Goal: Task Accomplishment & Management: Manage account settings

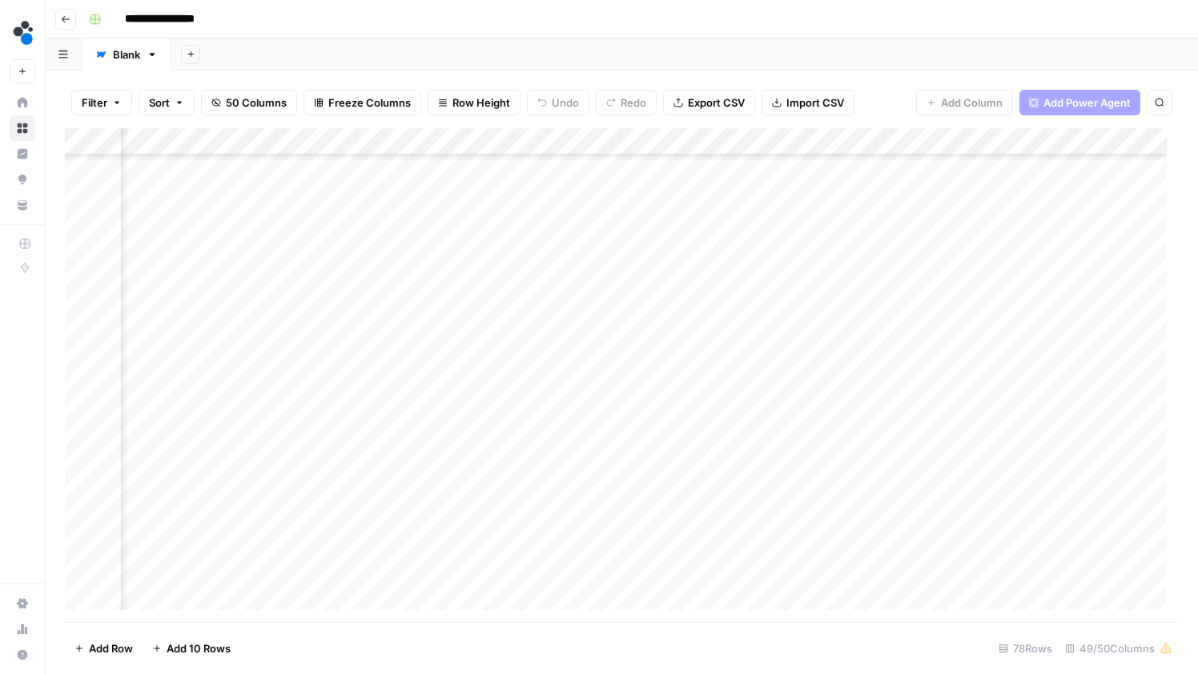
scroll to position [649, 5748]
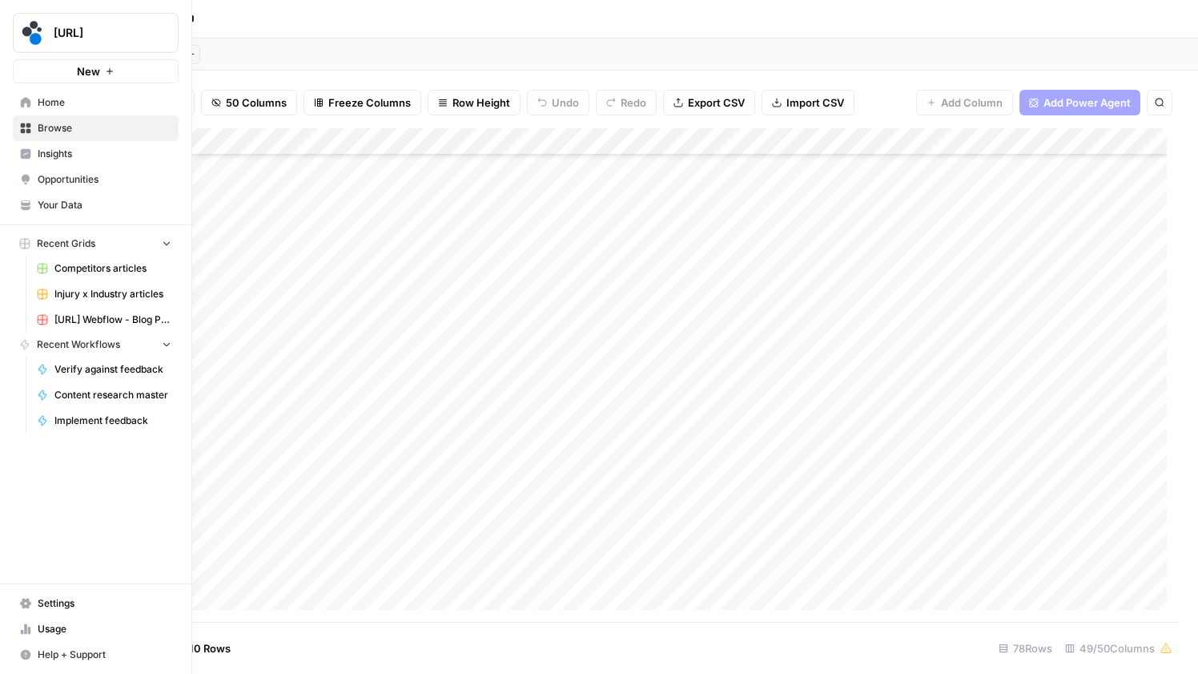
click at [57, 607] on span "Settings" at bounding box center [105, 603] width 134 height 14
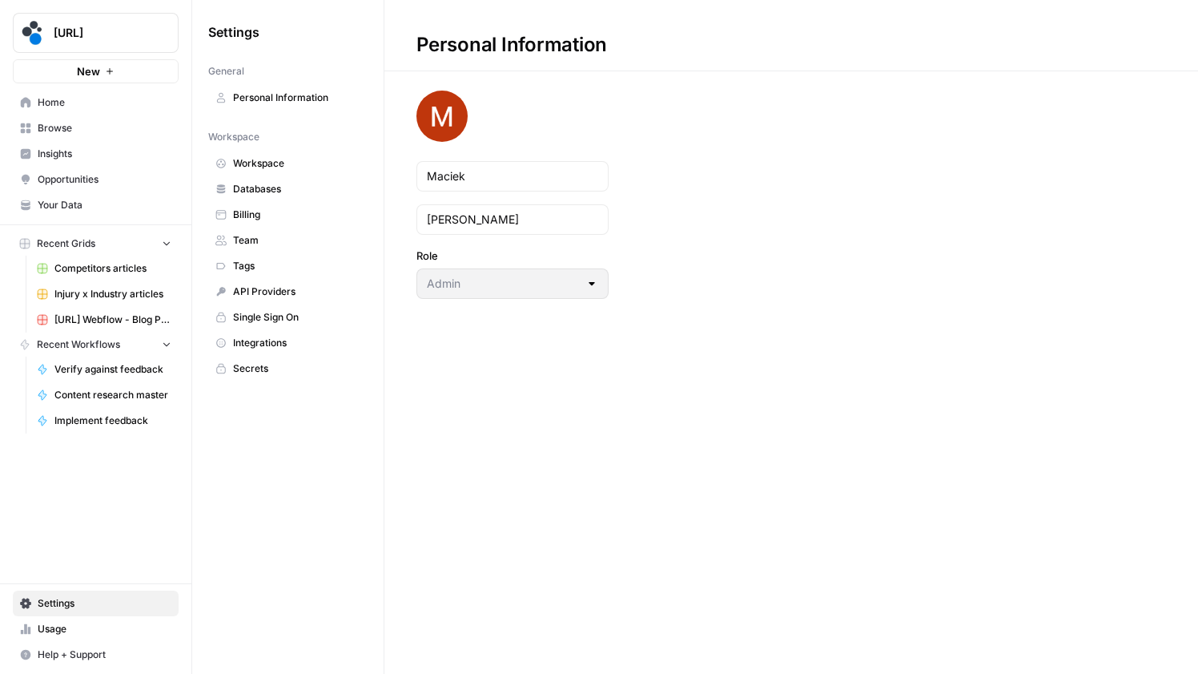
click at [84, 616] on link "Usage" at bounding box center [96, 629] width 166 height 26
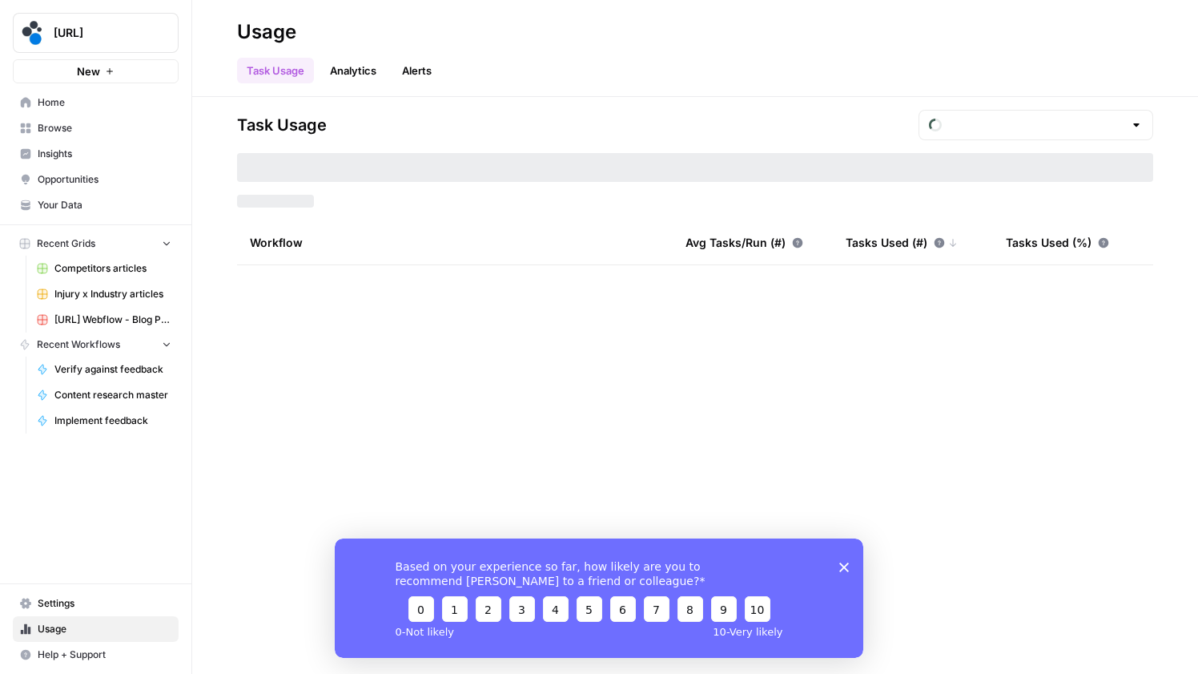
type input "September Tasks"
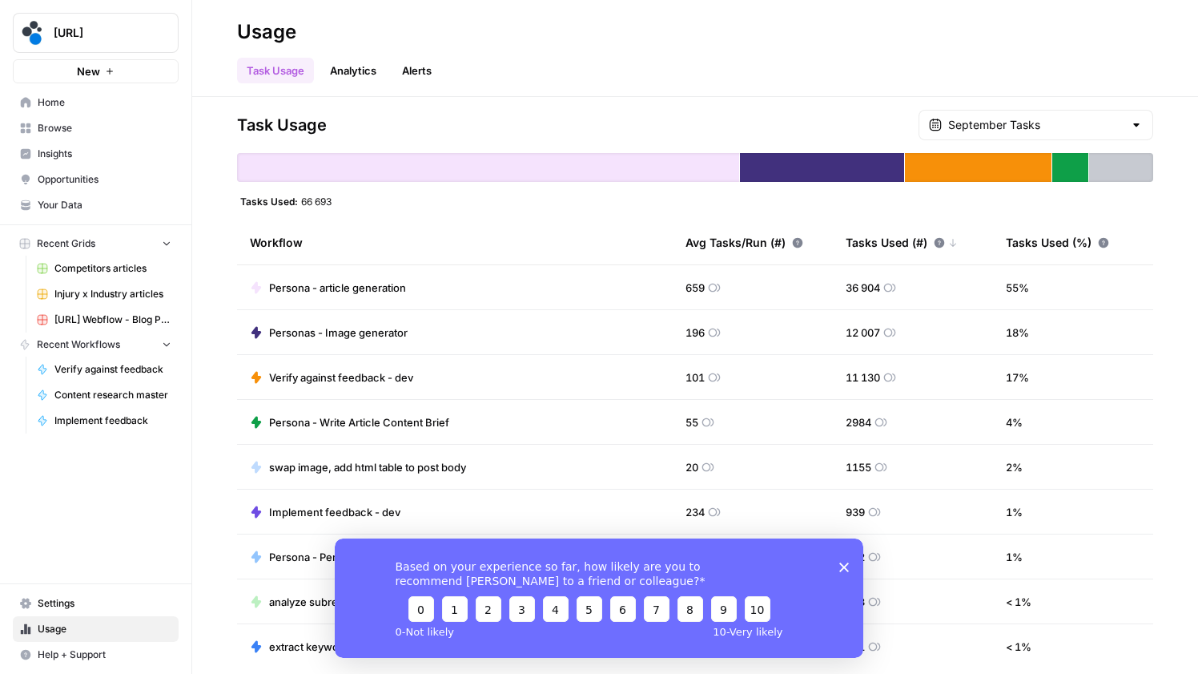
click at [843, 567] on polygon "Close survey" at bounding box center [844, 566] width 10 height 10
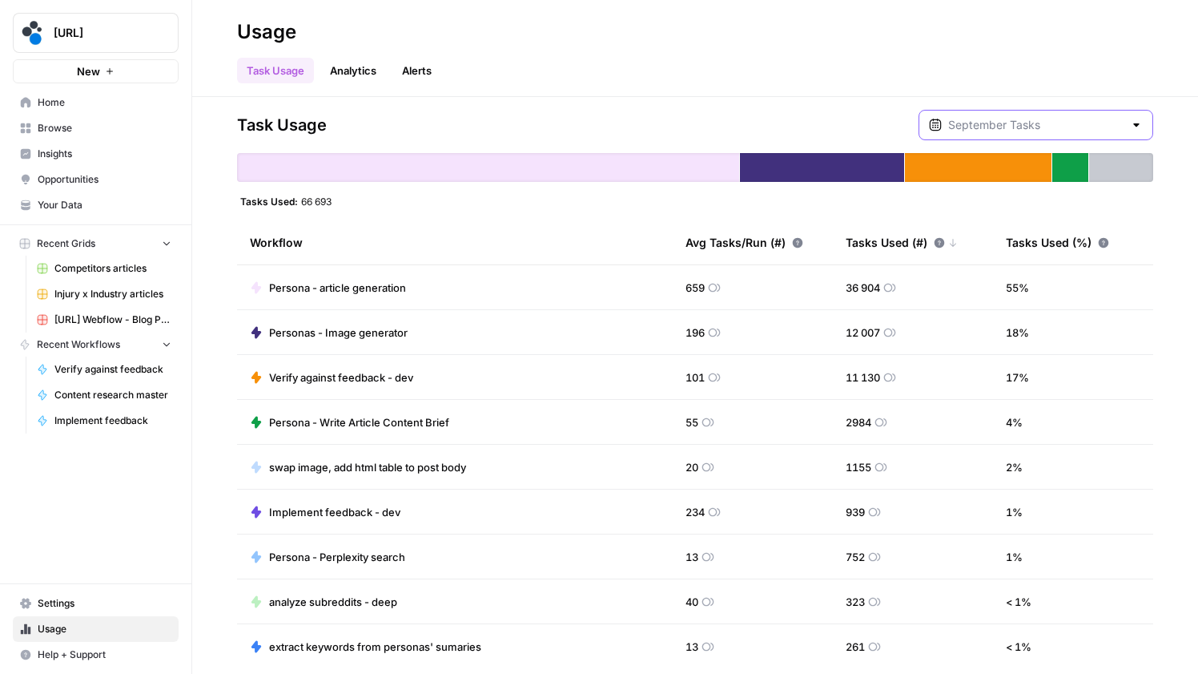
click at [1123, 123] on input "text" at bounding box center [1035, 125] width 175 height 16
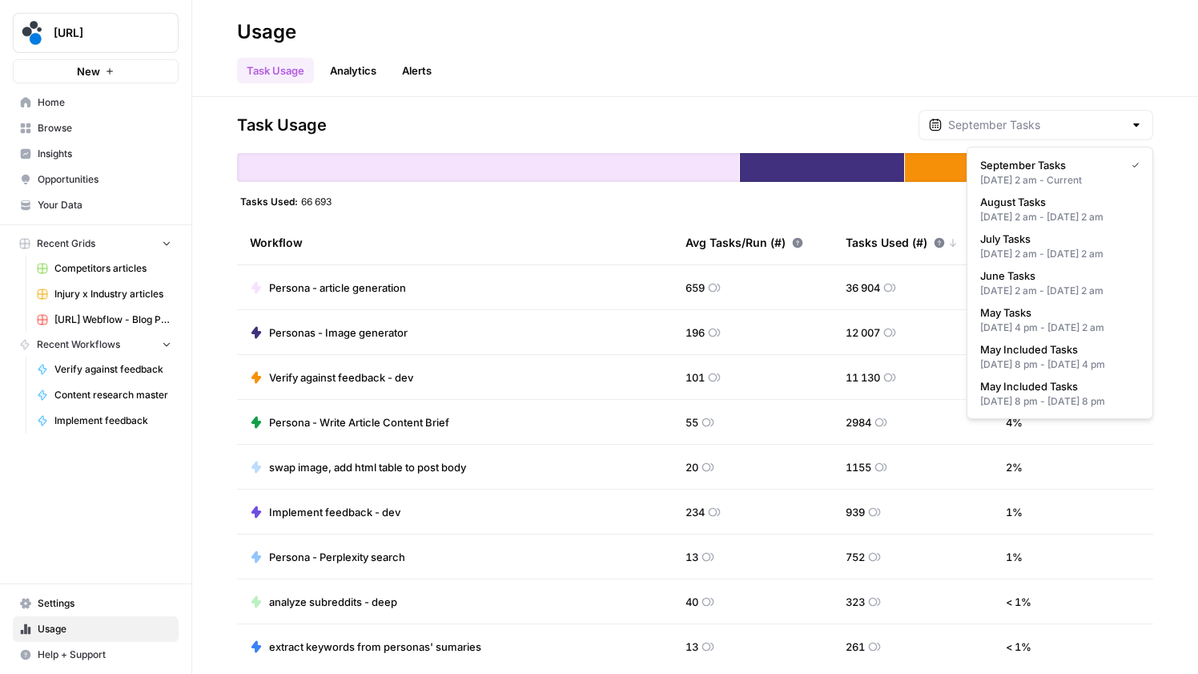
type input "September Tasks"
click at [839, 120] on div "Task Usage September Tasks" at bounding box center [695, 125] width 916 height 30
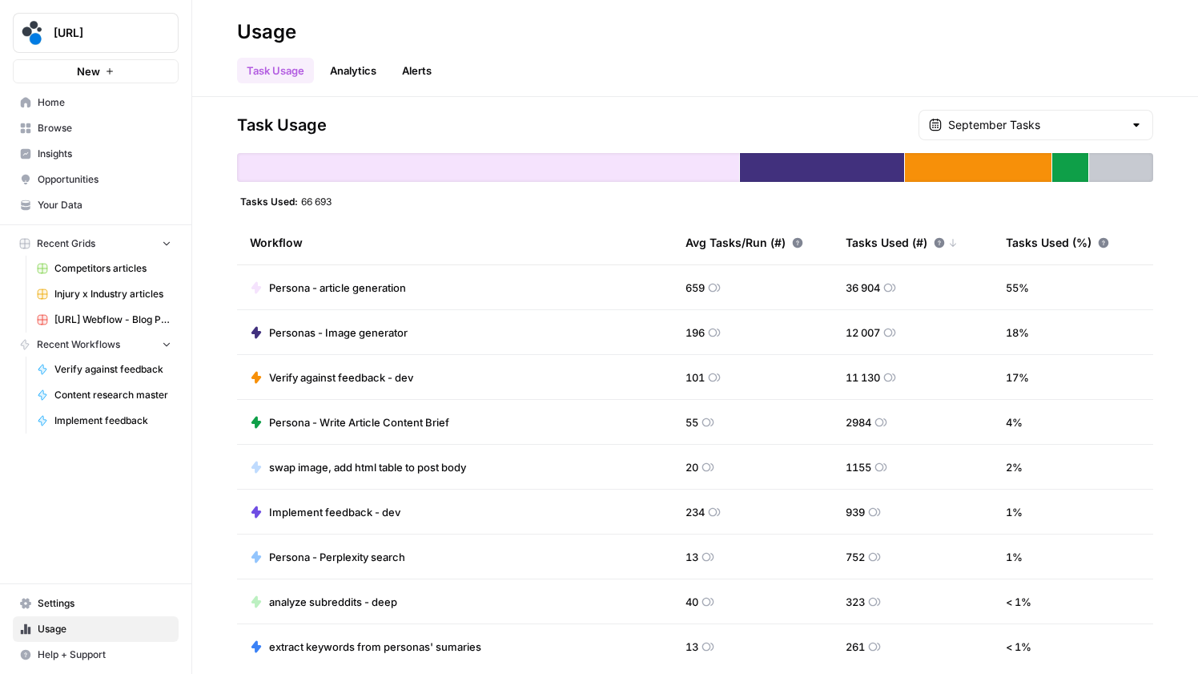
click at [1138, 120] on div at bounding box center [1136, 125] width 13 height 16
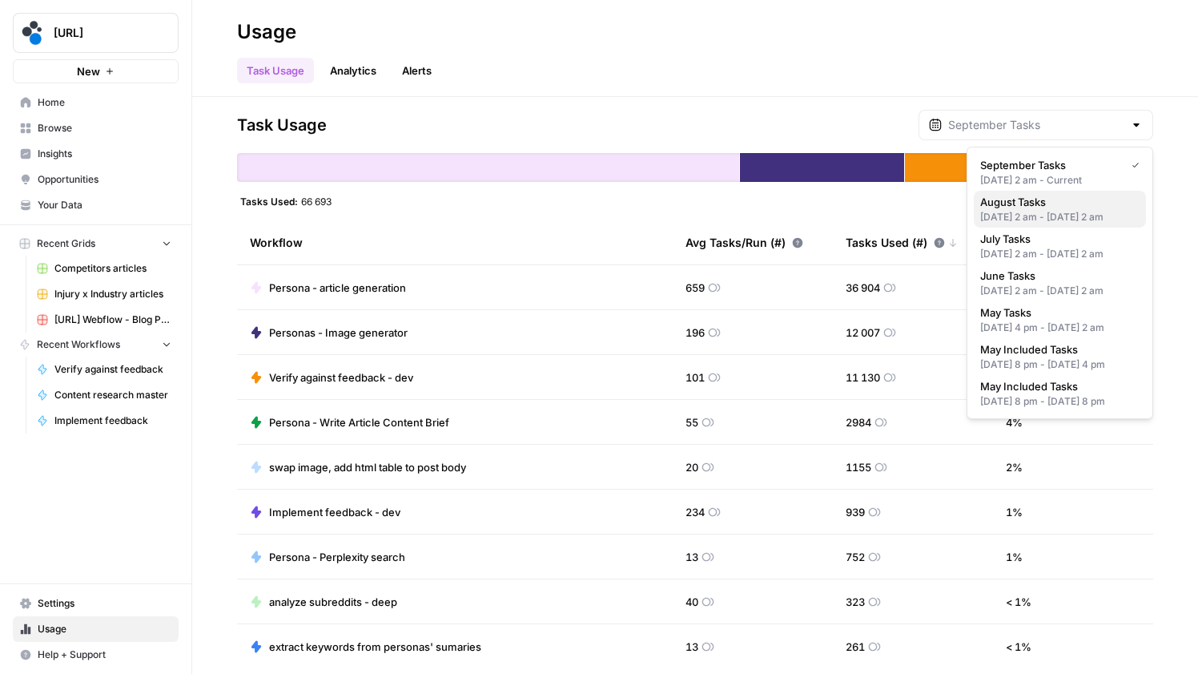
click at [1069, 207] on span "August Tasks" at bounding box center [1056, 202] width 153 height 16
type input "August Tasks"
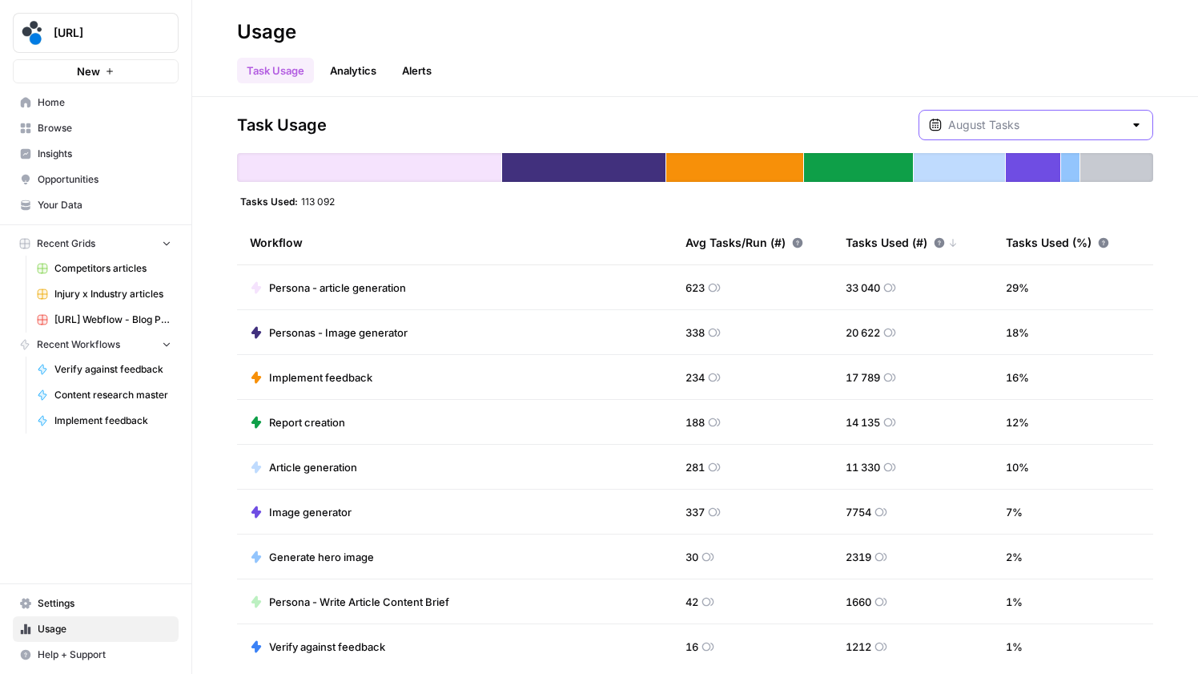
click at [1074, 123] on input "text" at bounding box center [1035, 125] width 175 height 16
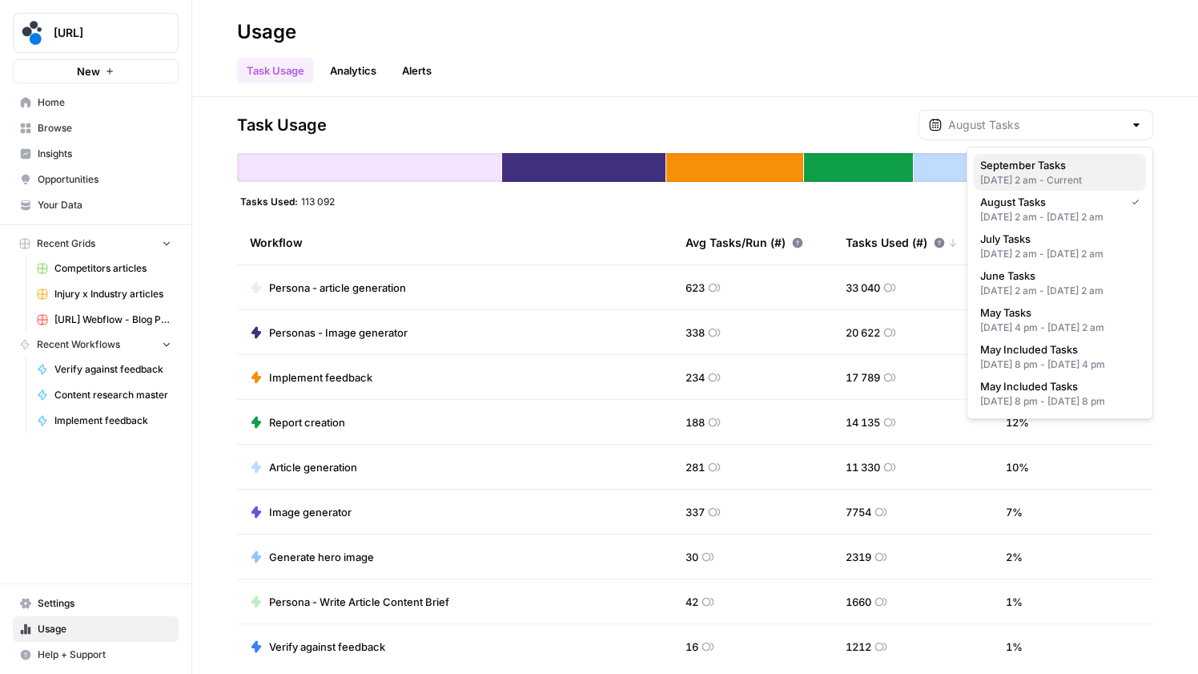
click at [1052, 163] on span "September Tasks" at bounding box center [1056, 165] width 153 height 16
type input "September Tasks"
